Goal: Task Accomplishment & Management: Use online tool/utility

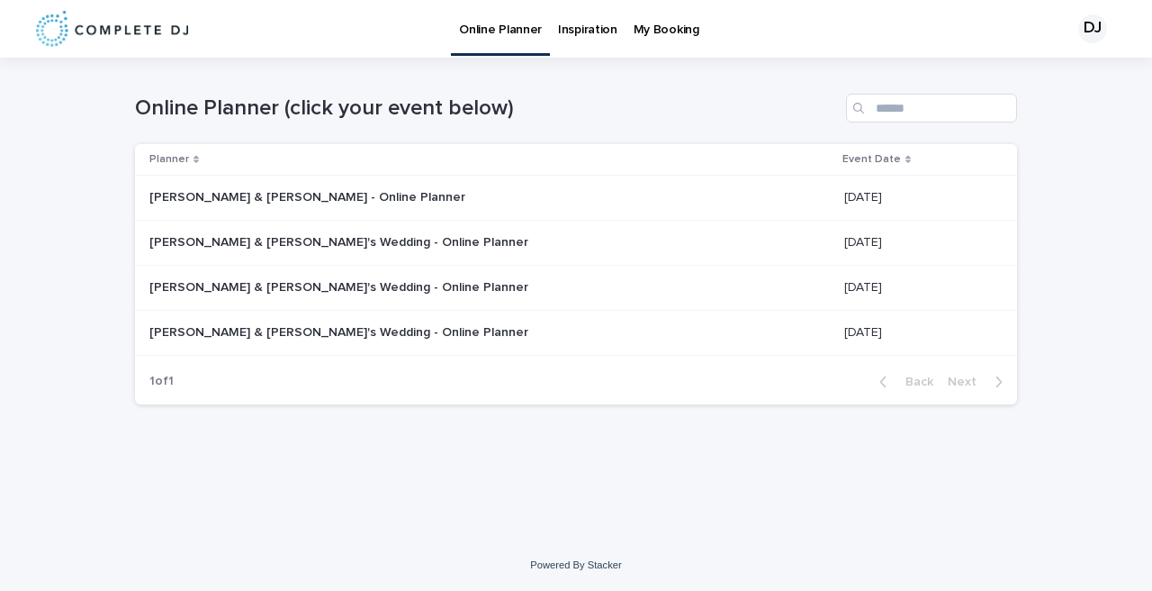
click at [311, 284] on p "[PERSON_NAME] & [PERSON_NAME]'s Wedding - Online Planner" at bounding box center [340, 285] width 383 height 19
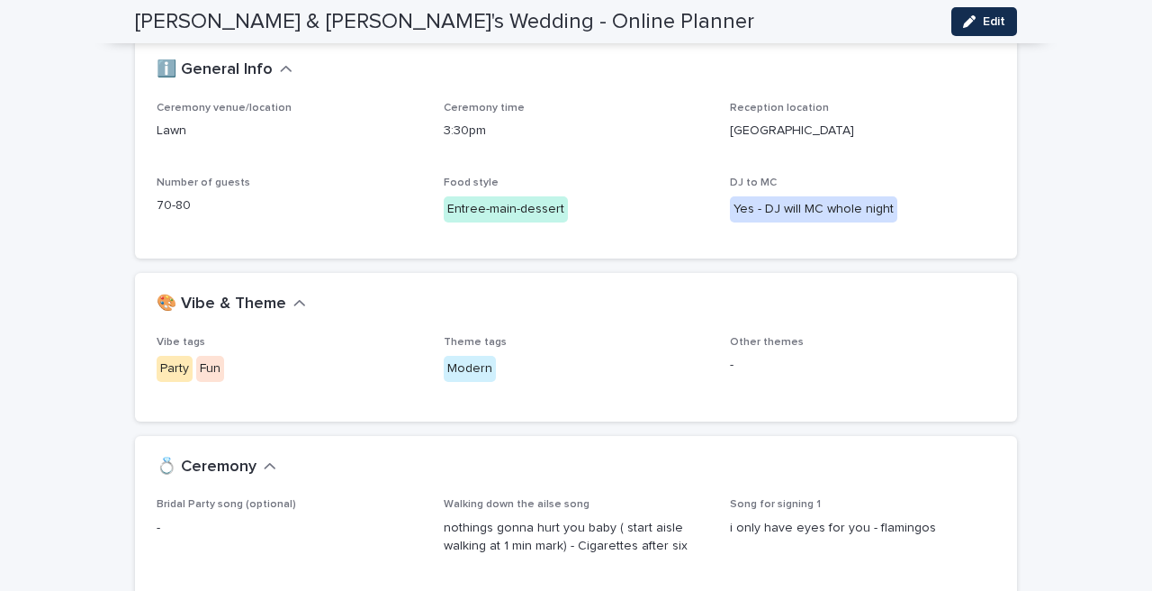
scroll to position [496, 0]
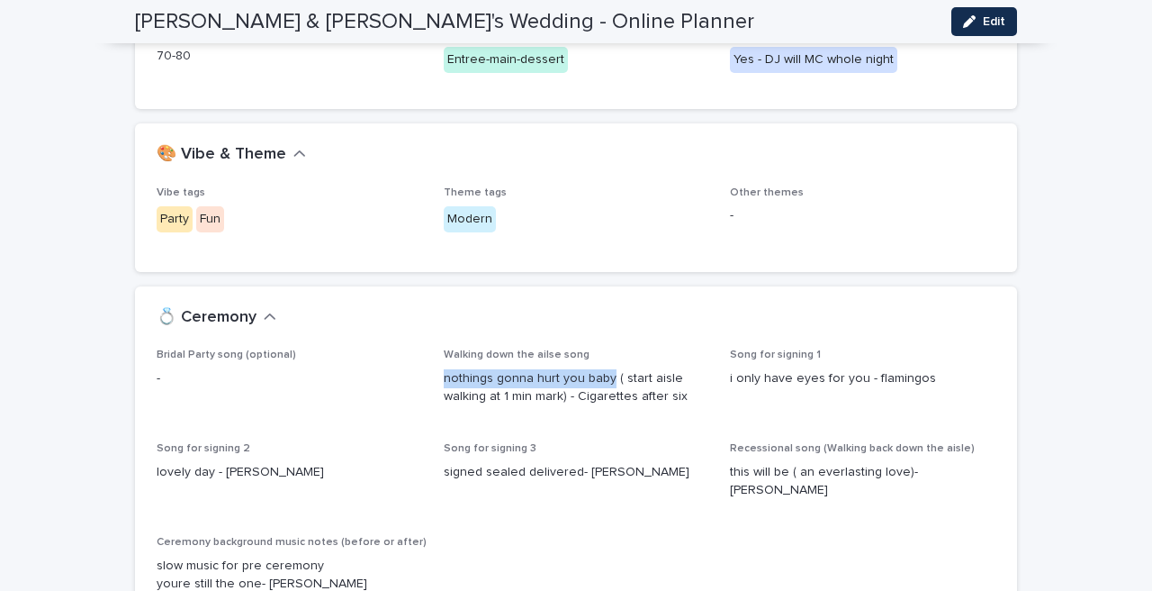
drag, startPoint x: 607, startPoint y: 375, endPoint x: 434, endPoint y: 375, distance: 172.9
copy p "nothings gonna hurt you baby"
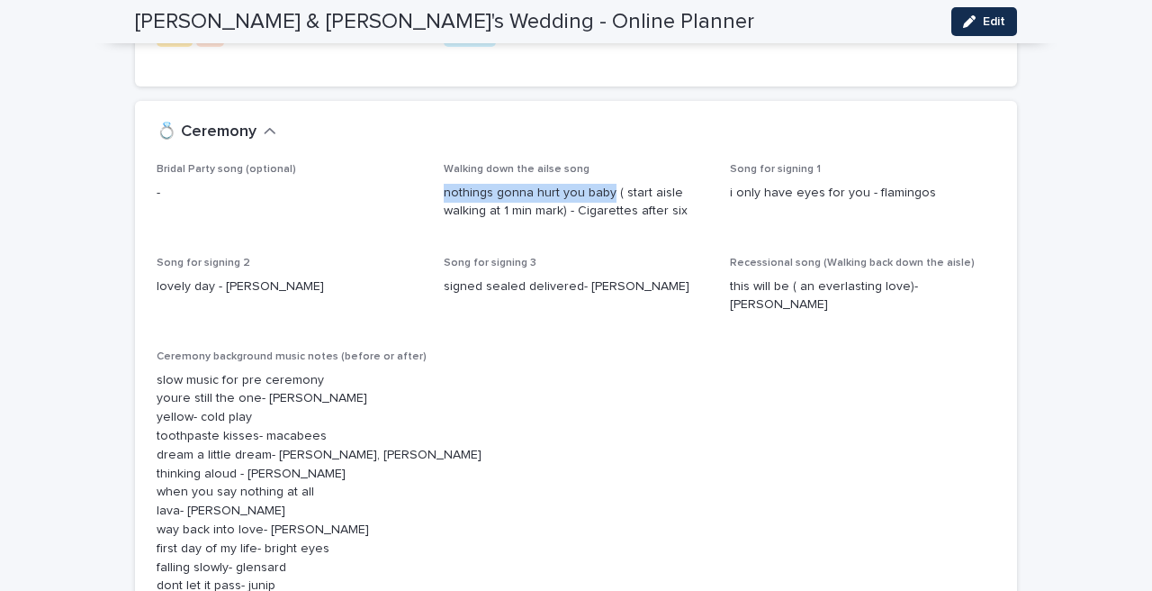
scroll to position [643, 0]
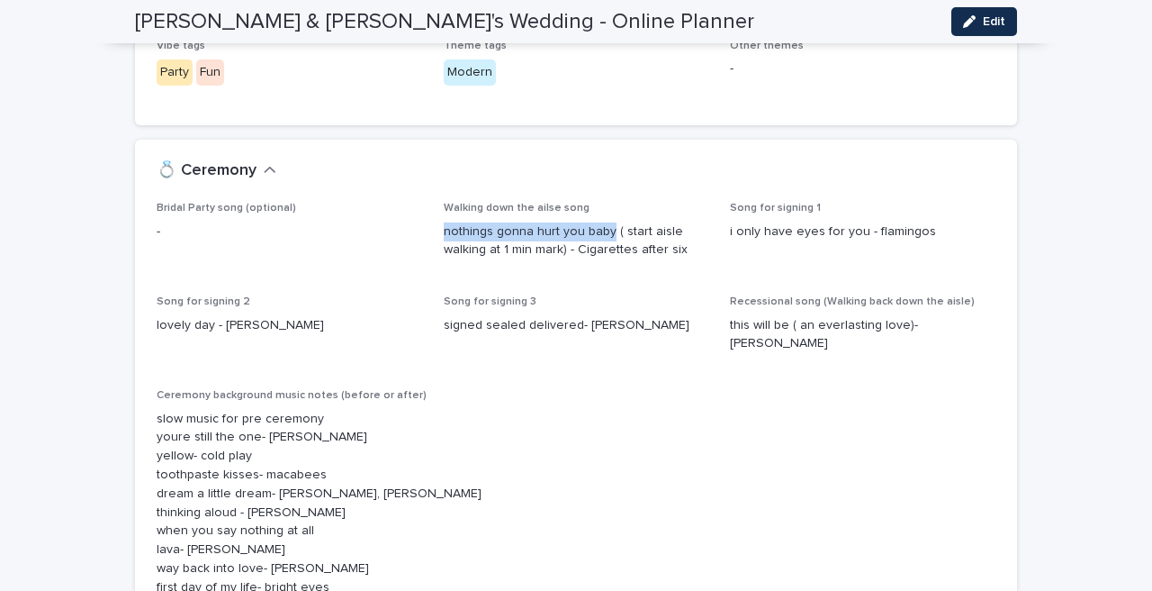
copy p "nothings gonna hurt you baby"
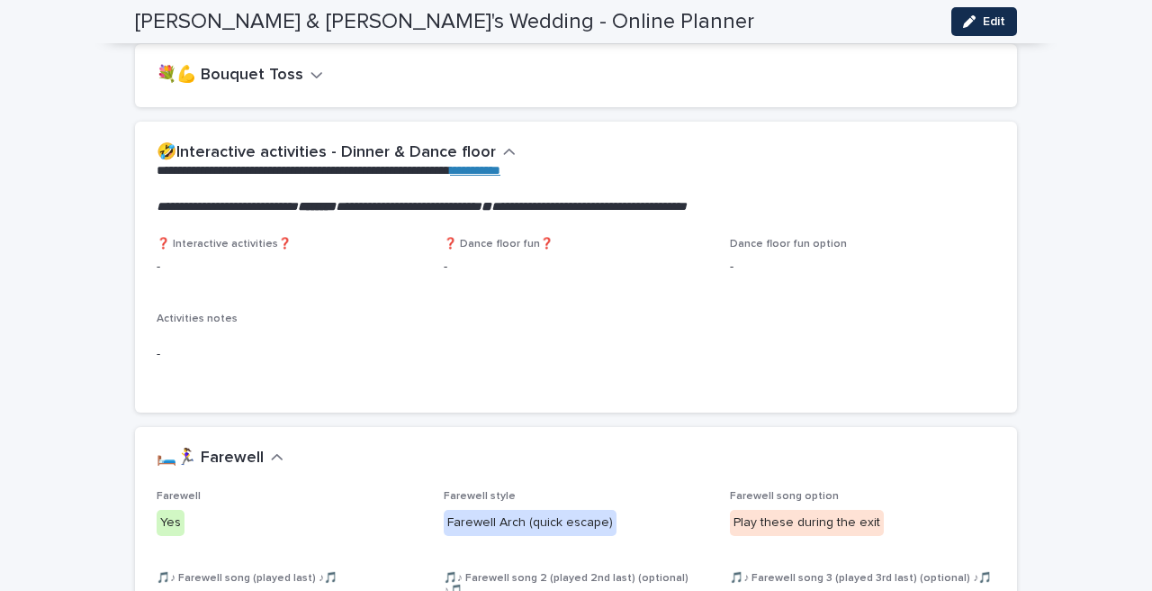
scroll to position [3430, 0]
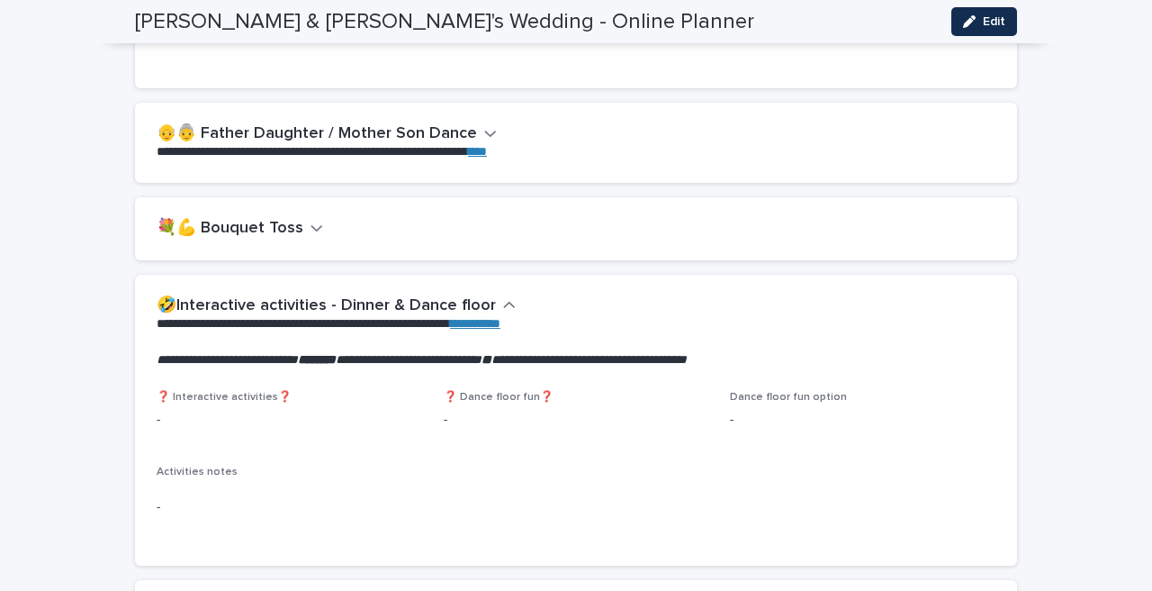
click at [466, 124] on button "👴👵 Father Daughter / Mother Son Dance" at bounding box center [327, 134] width 340 height 20
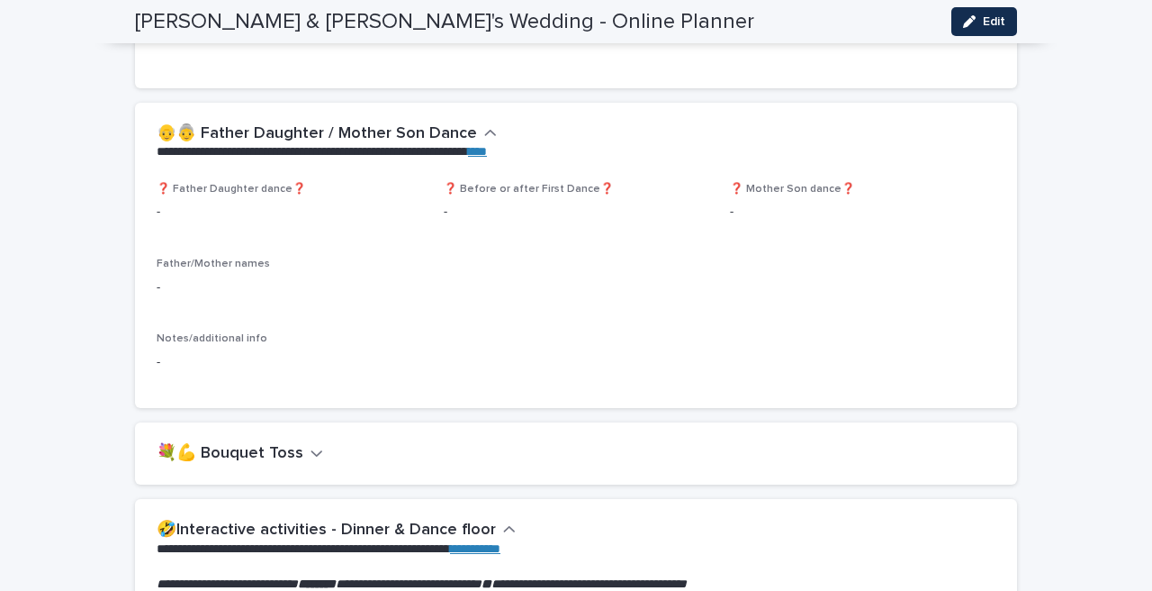
click at [466, 124] on button "👴👵 Father Daughter / Mother Son Dance" at bounding box center [327, 134] width 340 height 20
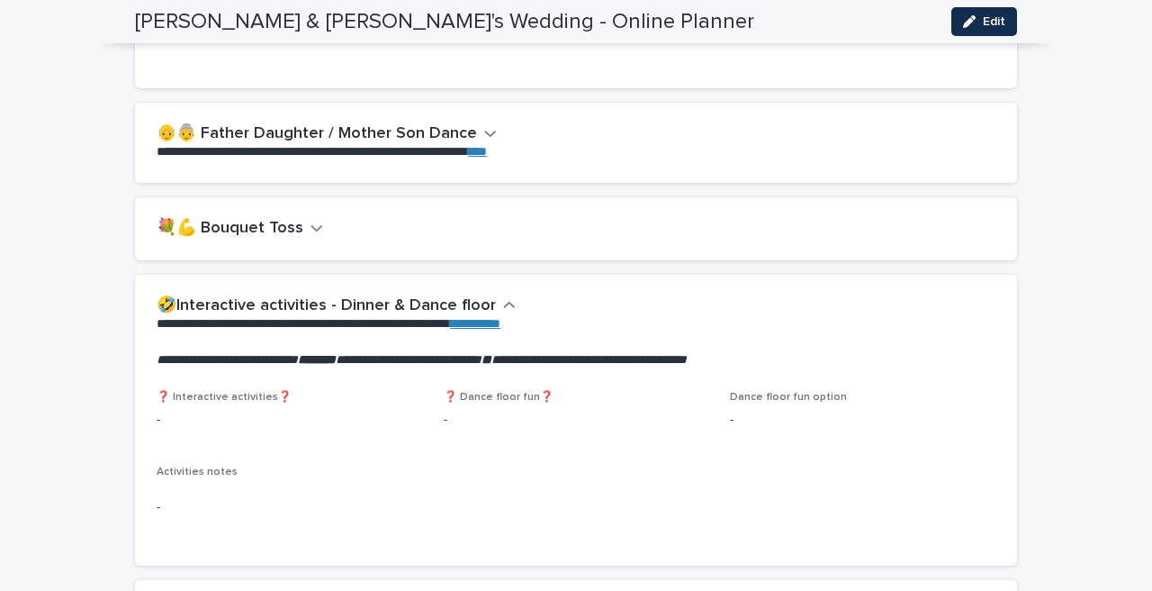
click at [311, 220] on icon "button" at bounding box center [317, 228] width 13 height 16
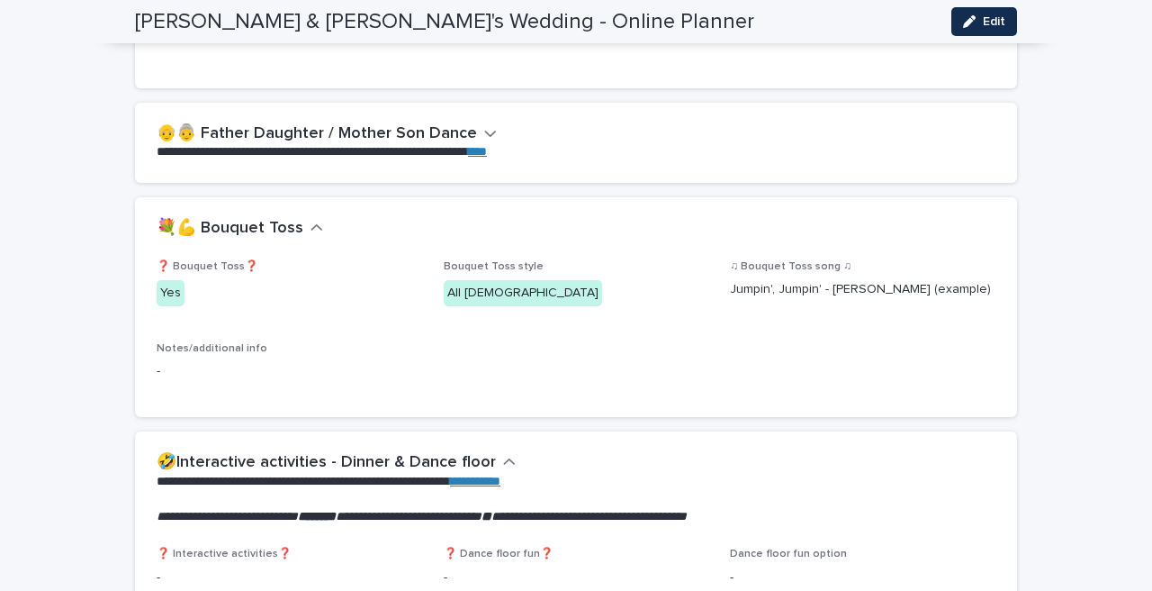
click at [311, 220] on icon "button" at bounding box center [317, 228] width 13 height 16
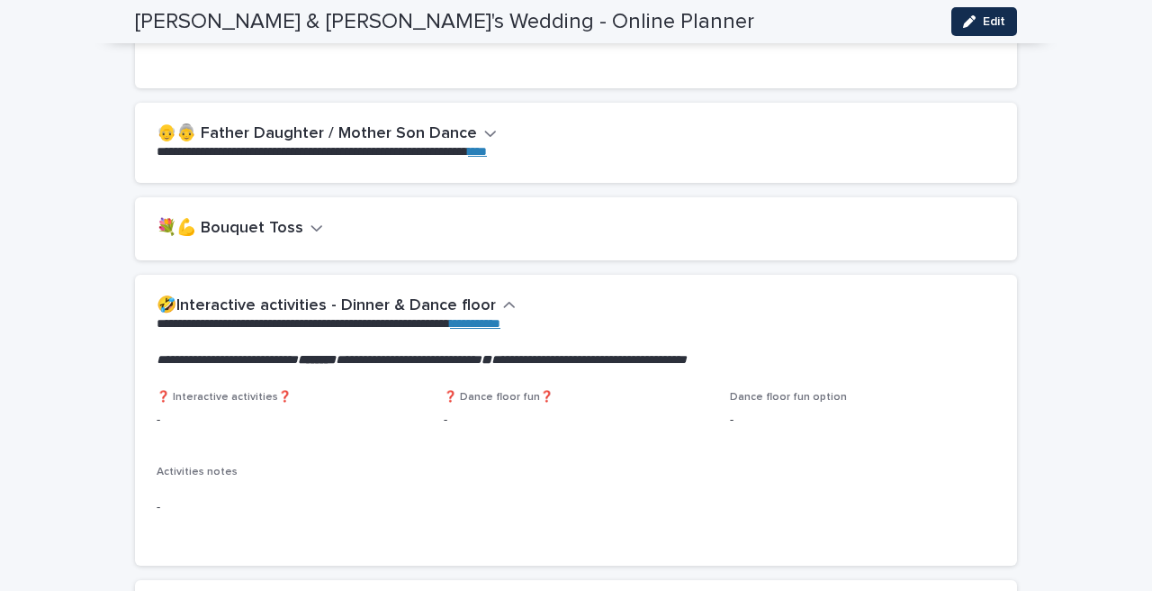
click at [490, 296] on button "🤣Interactive activities - Dinner & Dance floor" at bounding box center [336, 306] width 359 height 20
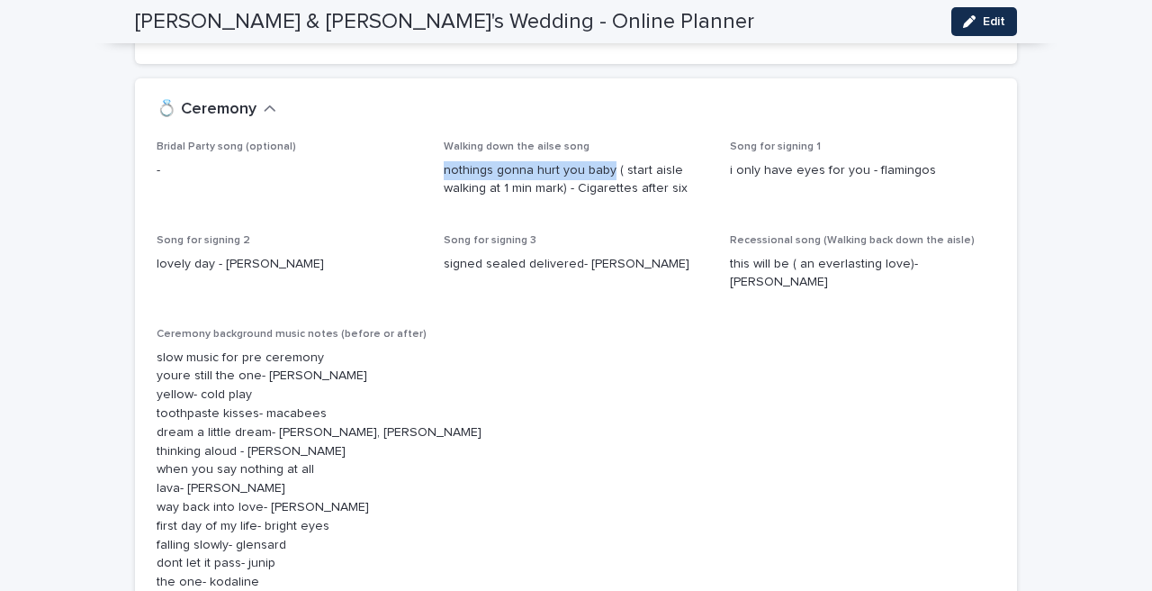
scroll to position [705, 0]
click at [522, 186] on p "nothings gonna hurt you baby ( start aisle walking at 1 min mark) - Cigarettes …" at bounding box center [577, 179] width 266 height 38
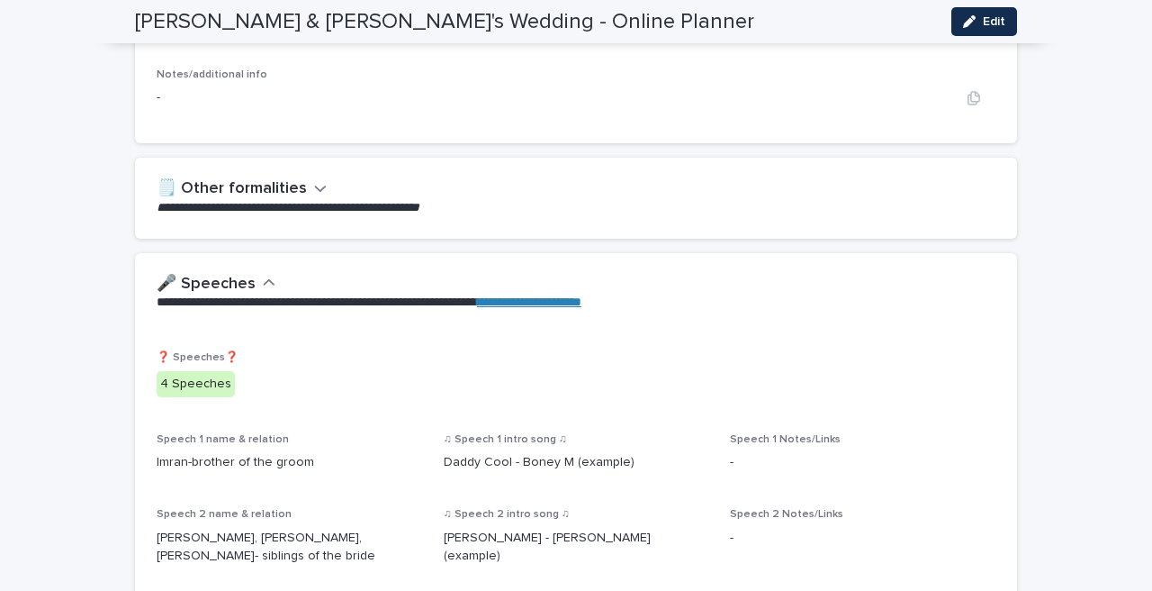
scroll to position [2033, 0]
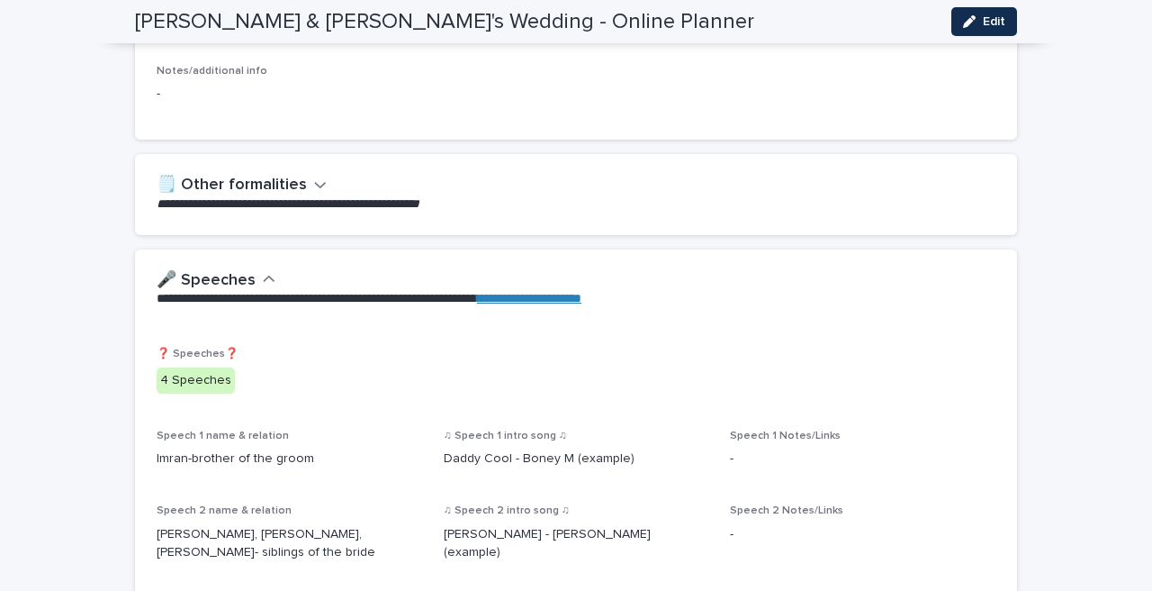
click at [316, 182] on icon "button" at bounding box center [320, 185] width 11 height 6
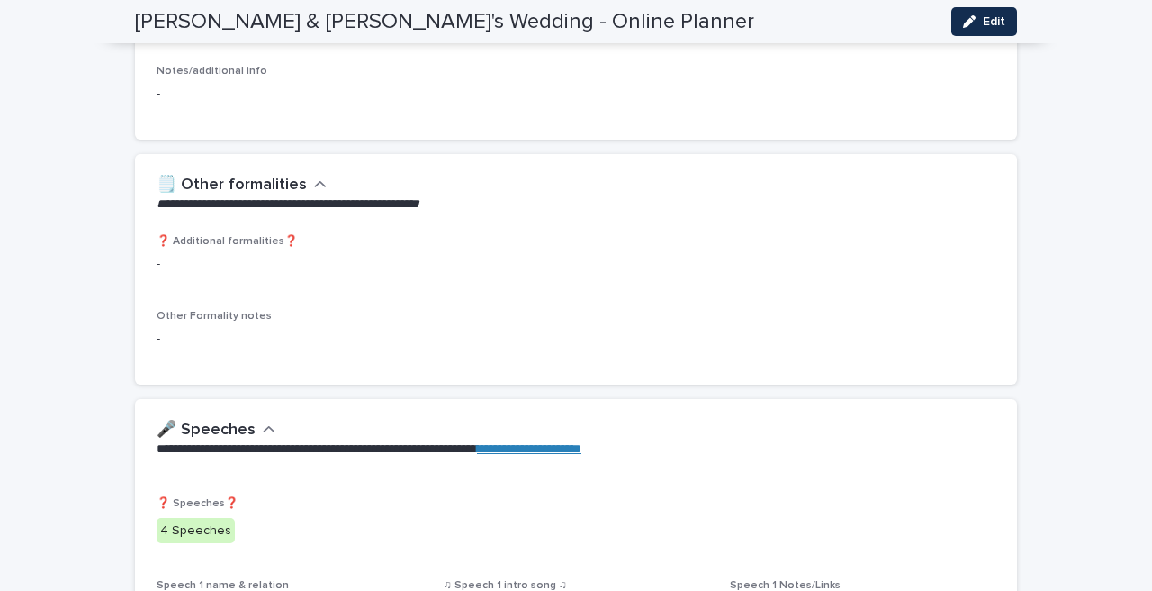
click at [316, 176] on icon "button" at bounding box center [320, 184] width 13 height 16
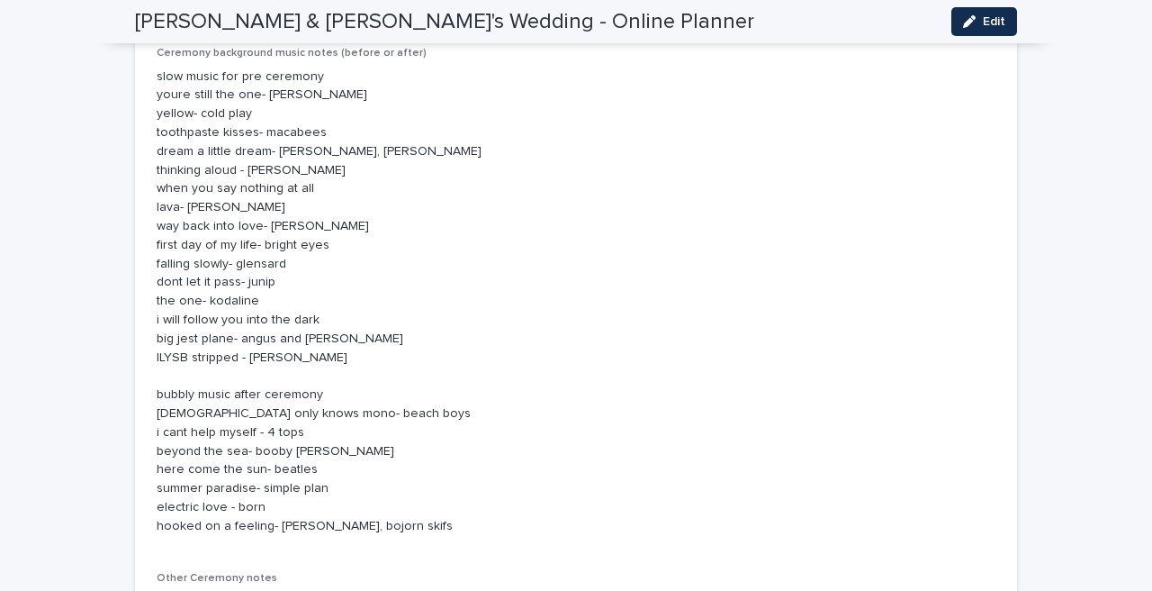
scroll to position [981, 0]
